Goal: Information Seeking & Learning: Learn about a topic

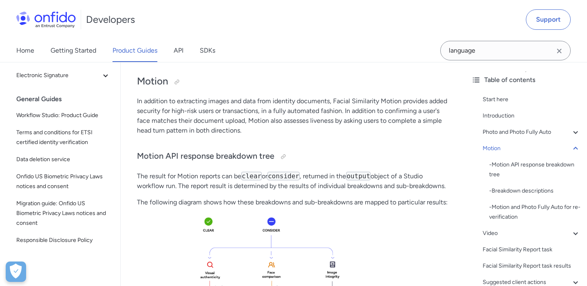
scroll to position [196, 0]
click at [45, 158] on span "Data deletion service" at bounding box center [63, 159] width 94 height 10
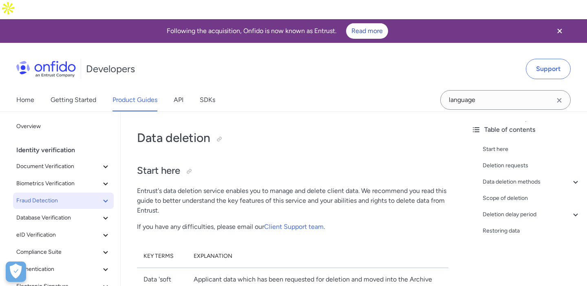
click at [60, 196] on span "Fraud Detection" at bounding box center [58, 201] width 84 height 10
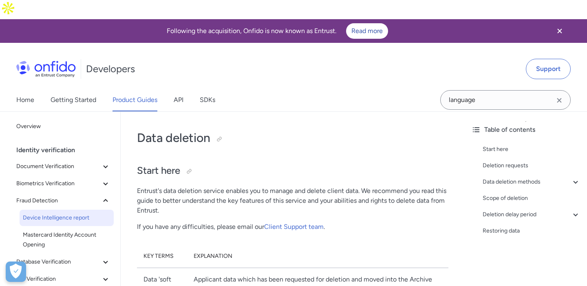
click at [66, 213] on span "Device Intelligence report" at bounding box center [67, 218] width 88 height 10
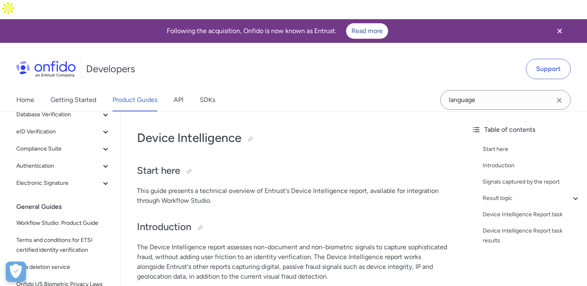
scroll to position [86, 0]
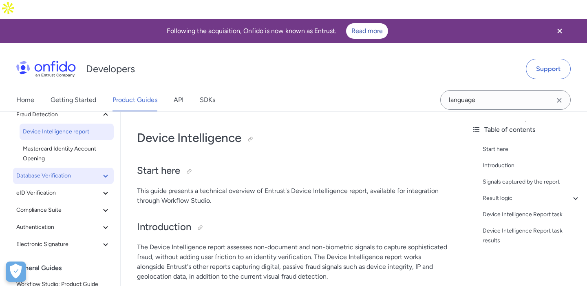
click at [69, 171] on span "Database Verification" at bounding box center [58, 176] width 84 height 10
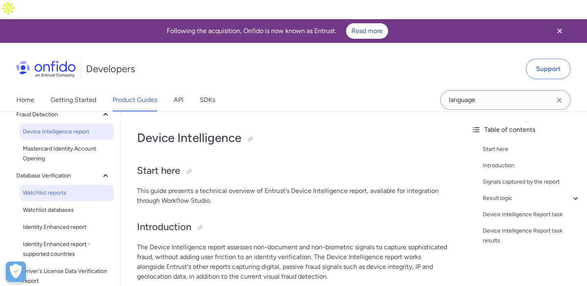
click at [68, 188] on span "Watchlist reports" at bounding box center [67, 193] width 88 height 10
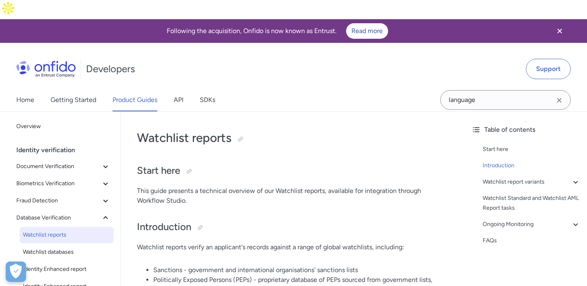
scroll to position [0, 0]
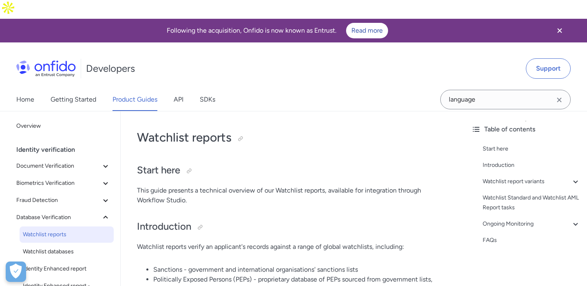
click at [57, 226] on link "Watchlist reports" at bounding box center [67, 234] width 94 height 16
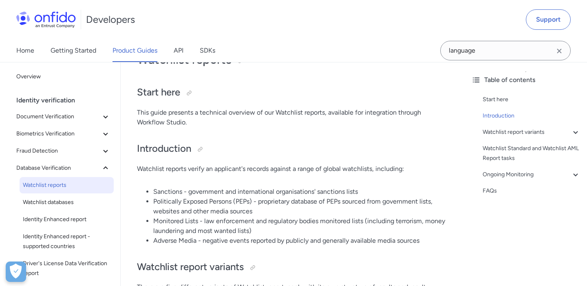
scroll to position [79, 0]
